Goal: Check status: Check status

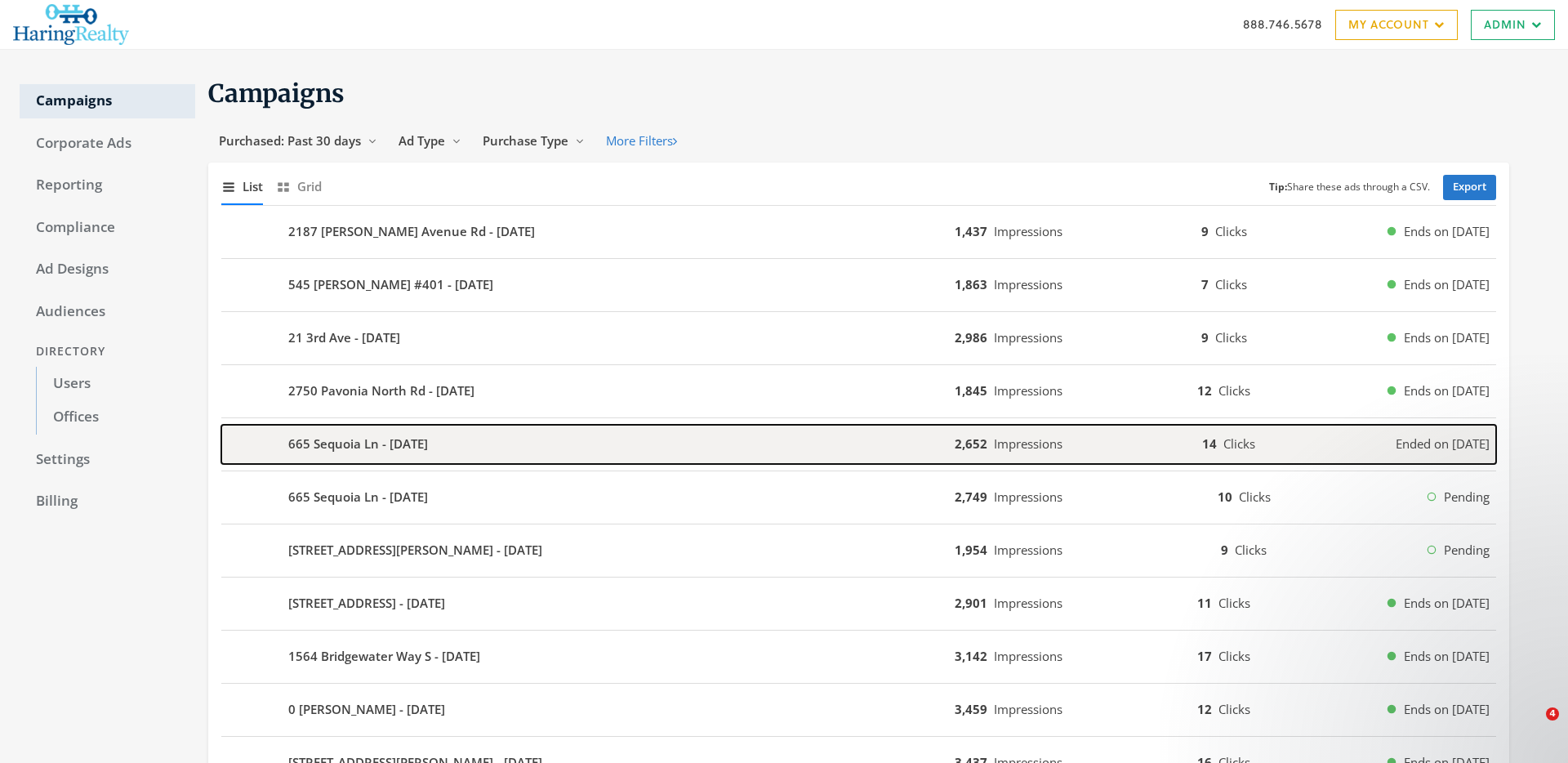
click at [418, 447] on b "665 Sequoia Ln - [DATE]" at bounding box center [358, 444] width 139 height 19
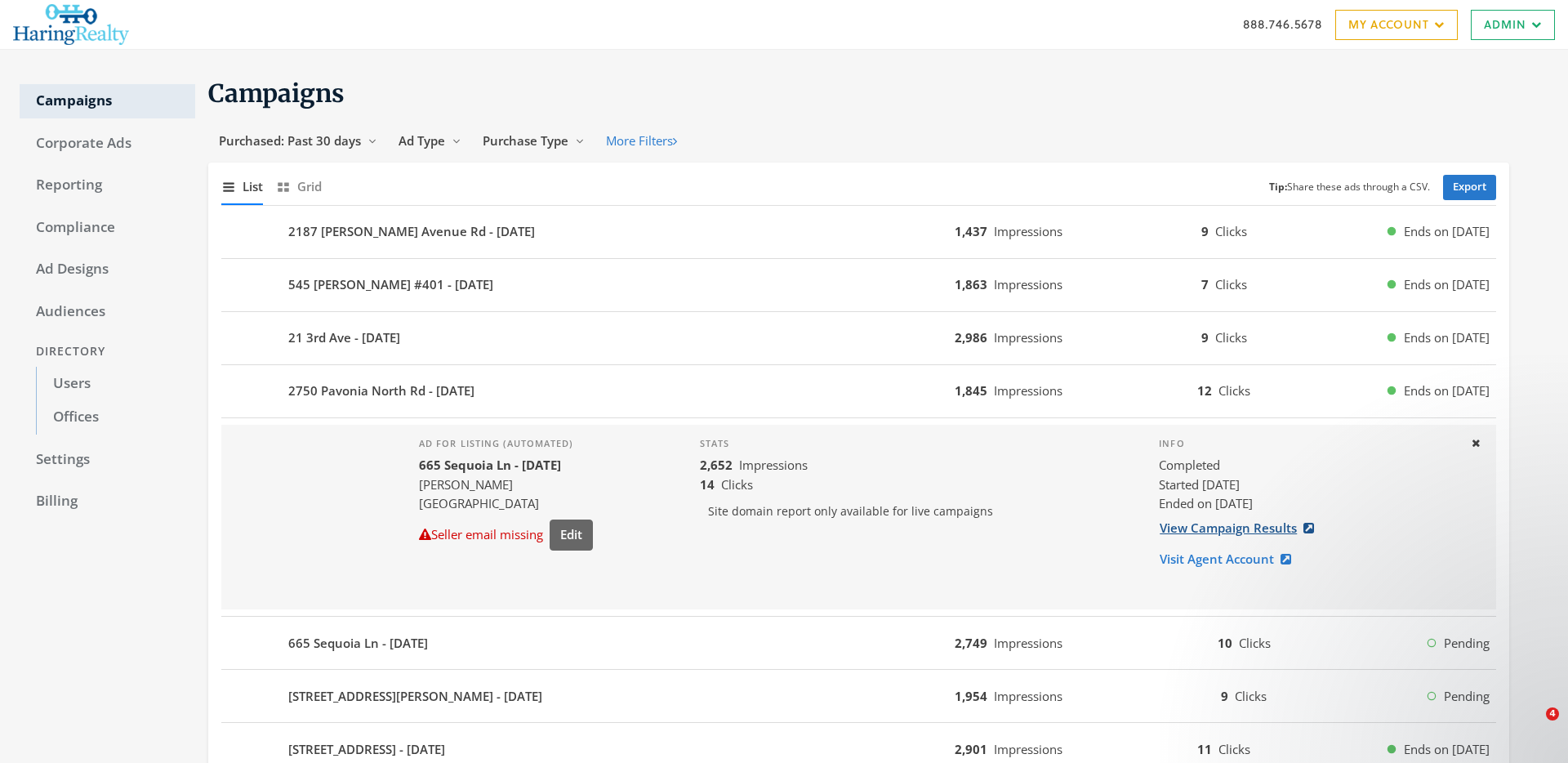
click at [1182, 522] on link "View Campaign Results" at bounding box center [1242, 528] width 166 height 30
click at [0, 0] on div "888.746.5678 My Account My Campaigns Account Summary Compliance Dashboard Enter…" at bounding box center [784, 24] width 1568 height 49
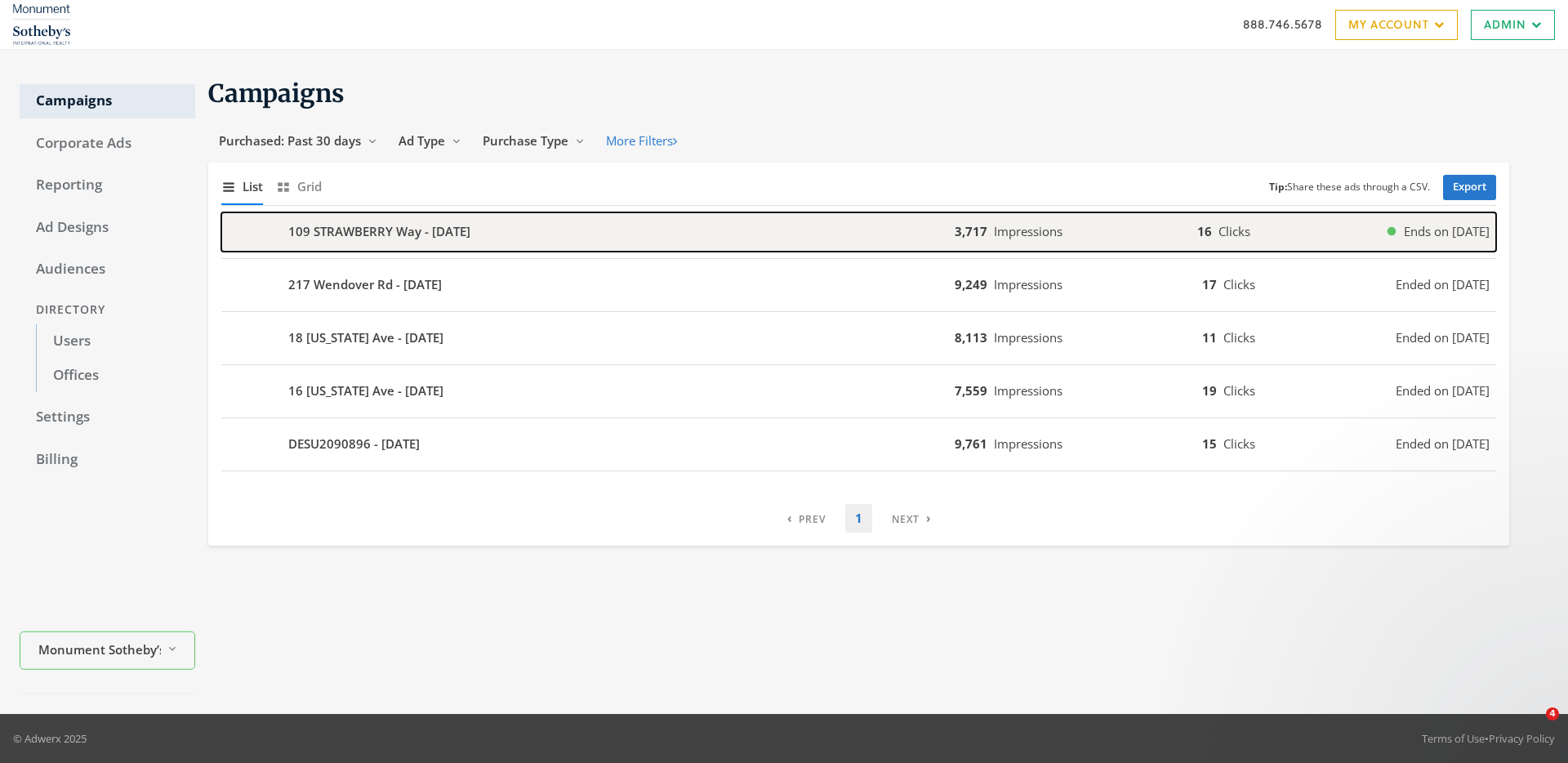
click at [376, 233] on b "109 STRAWBERRY Way - 2025-08-15" at bounding box center [379, 232] width 182 height 19
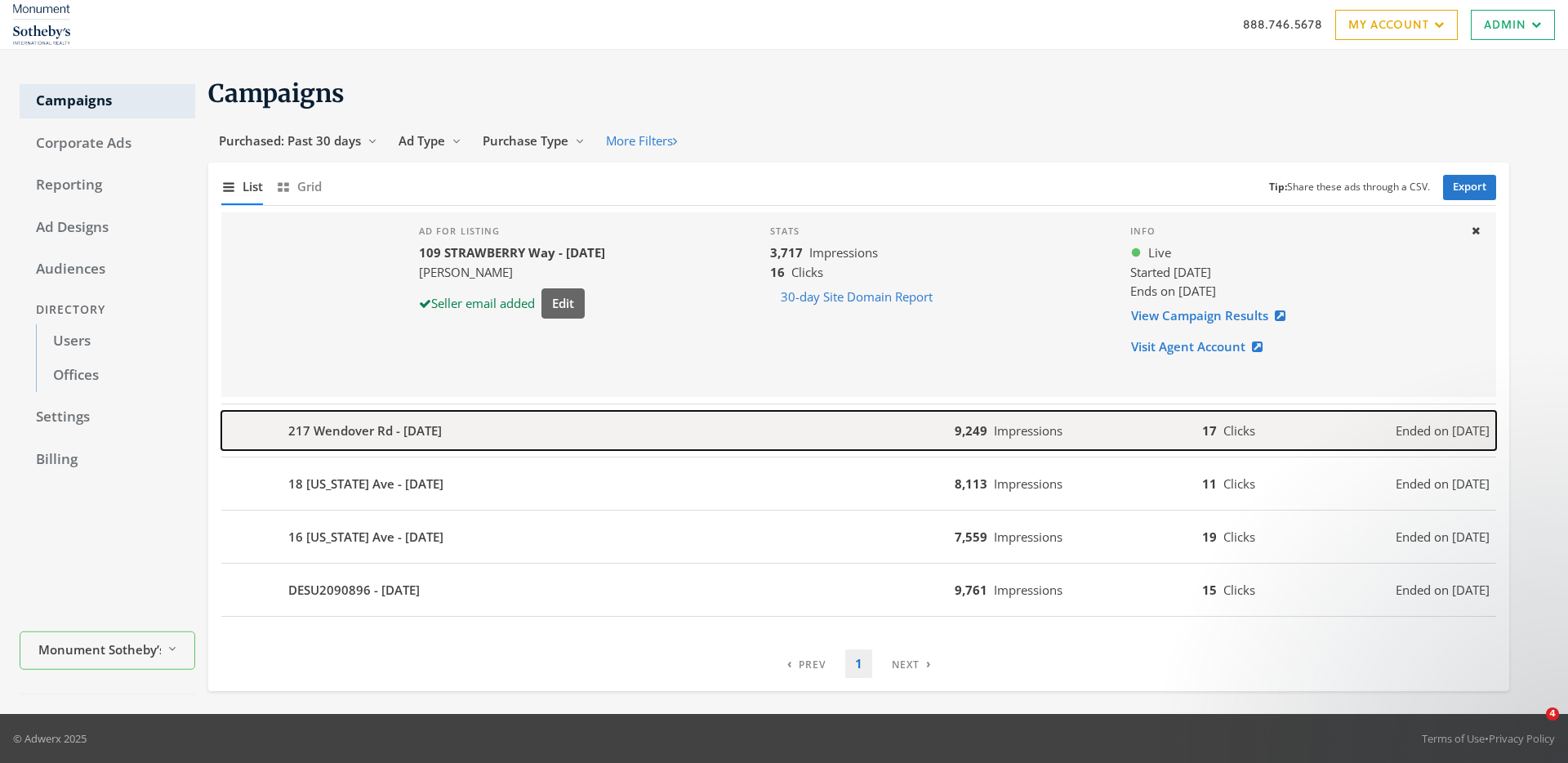
click at [344, 422] on b "217 Wendover Rd - 2025-08-06" at bounding box center [364, 431] width 153 height 19
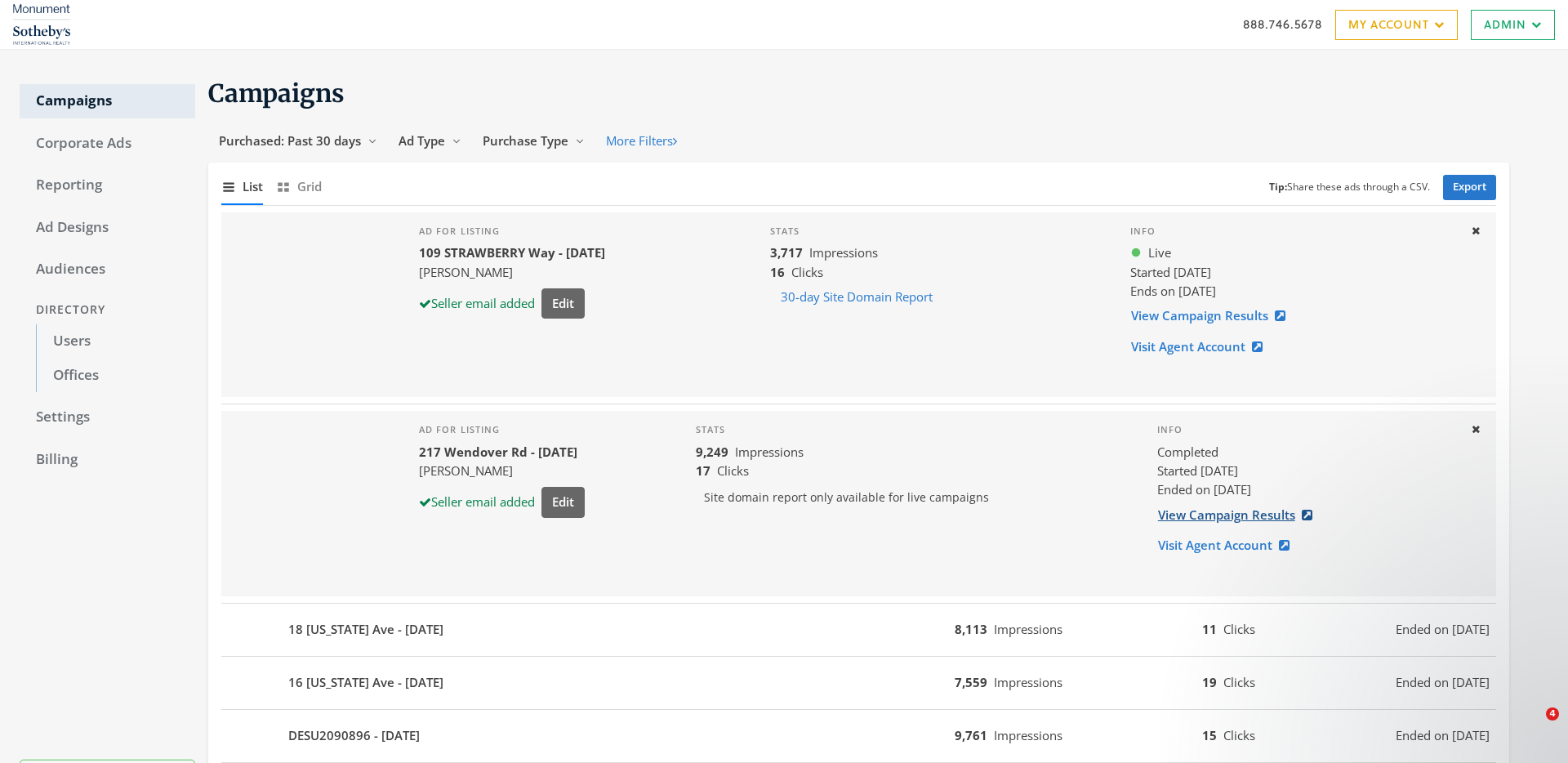
click at [1252, 515] on link "View Campaign Results" at bounding box center [1240, 514] width 166 height 30
click at [71, 333] on link "Users" at bounding box center [115, 341] width 159 height 34
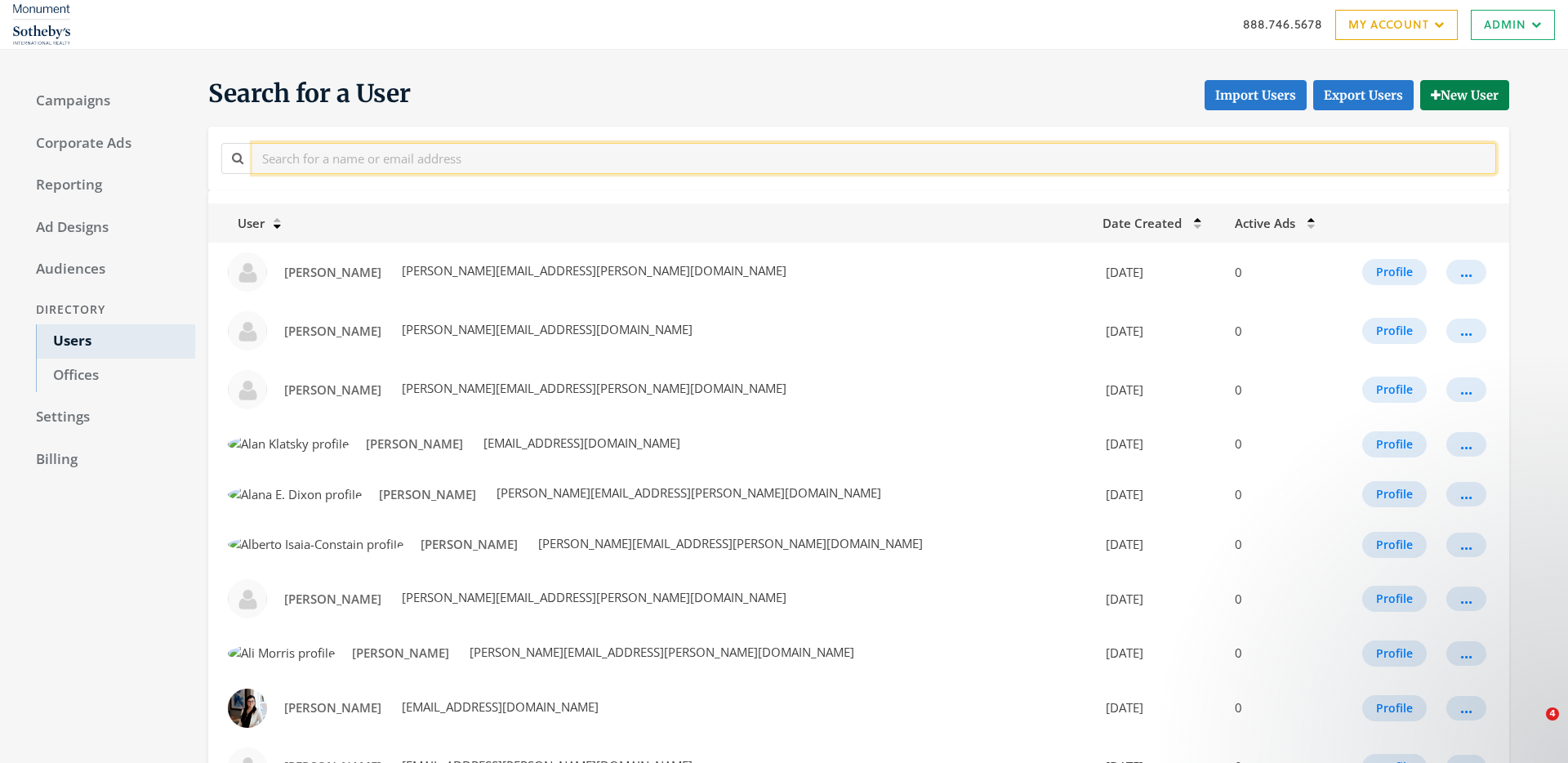
click at [313, 163] on input "text" at bounding box center [874, 157] width 1244 height 30
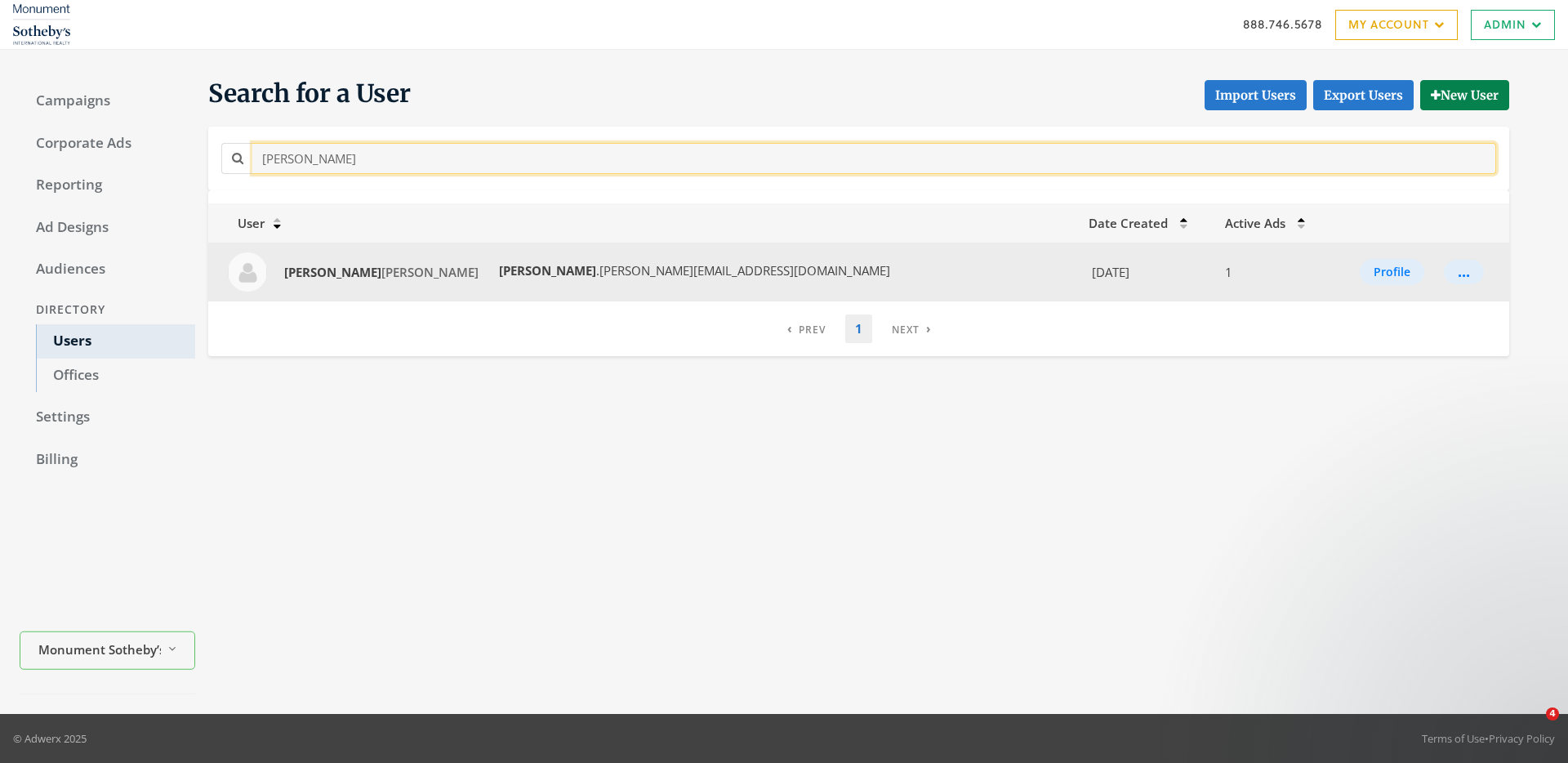
type input "craig"
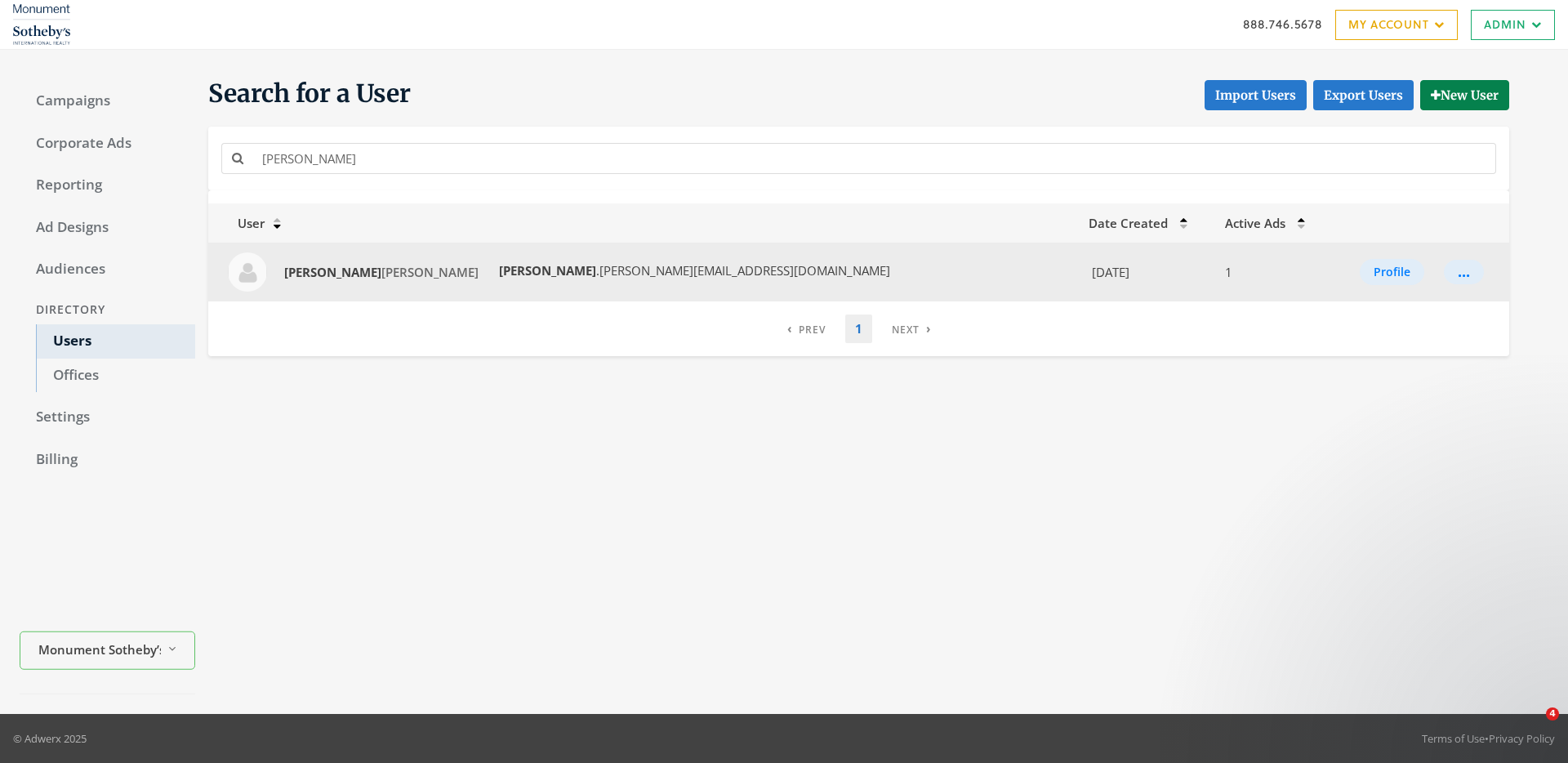
click at [499, 278] on strong "craig" at bounding box center [547, 269] width 98 height 16
click at [329, 275] on span "Craig Smith" at bounding box center [381, 271] width 194 height 16
